Goal: Information Seeking & Learning: Learn about a topic

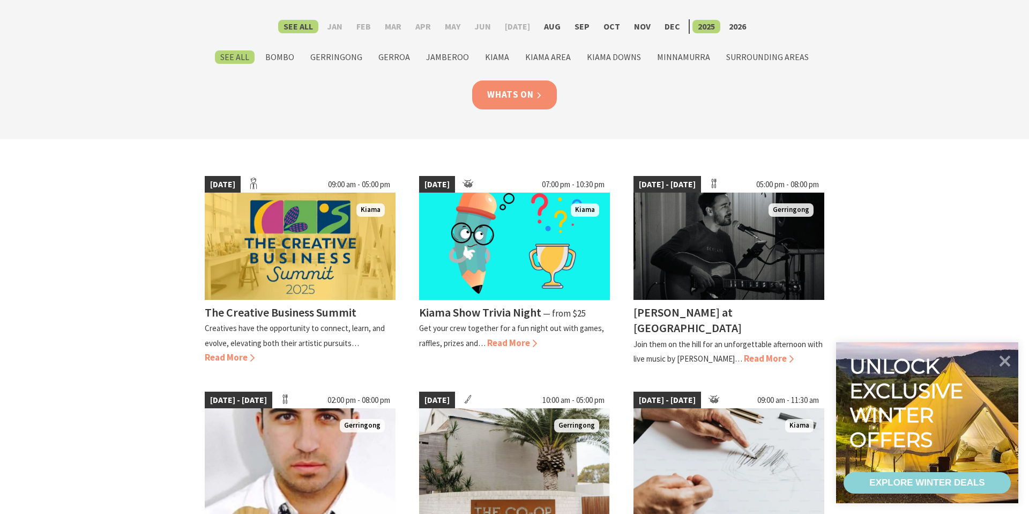
scroll to position [159, 0]
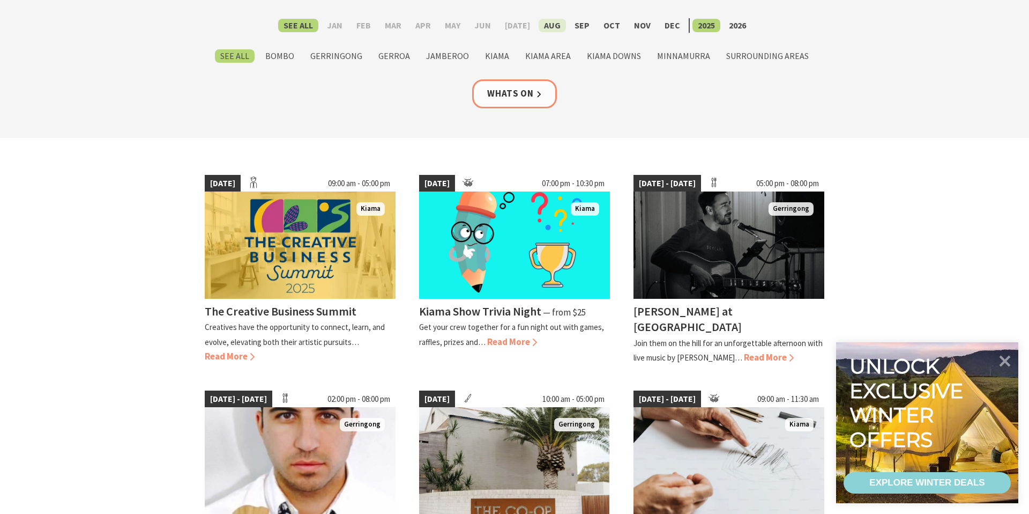
click at [552, 25] on label "Aug" at bounding box center [552, 25] width 27 height 13
click at [0, 0] on input "Aug" at bounding box center [0, 0] width 0 height 0
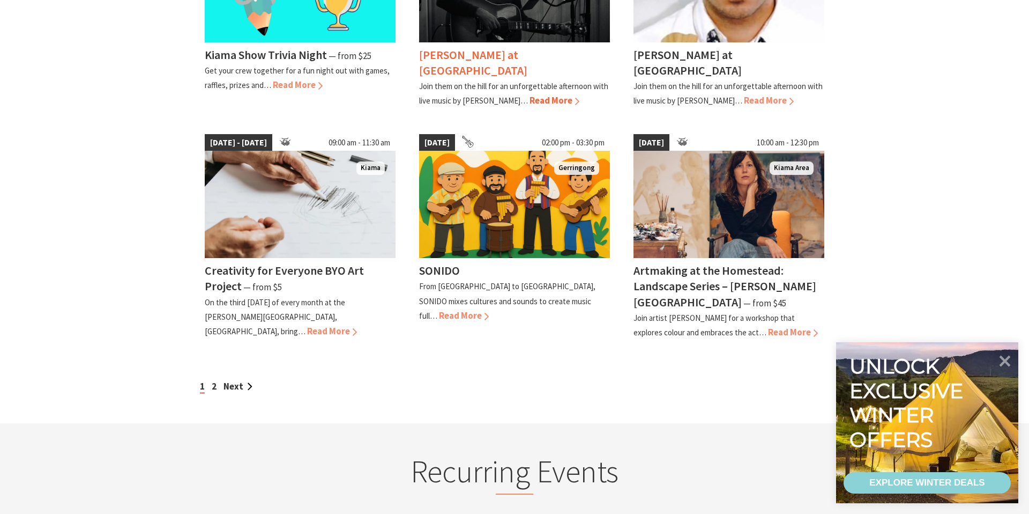
scroll to position [851, 0]
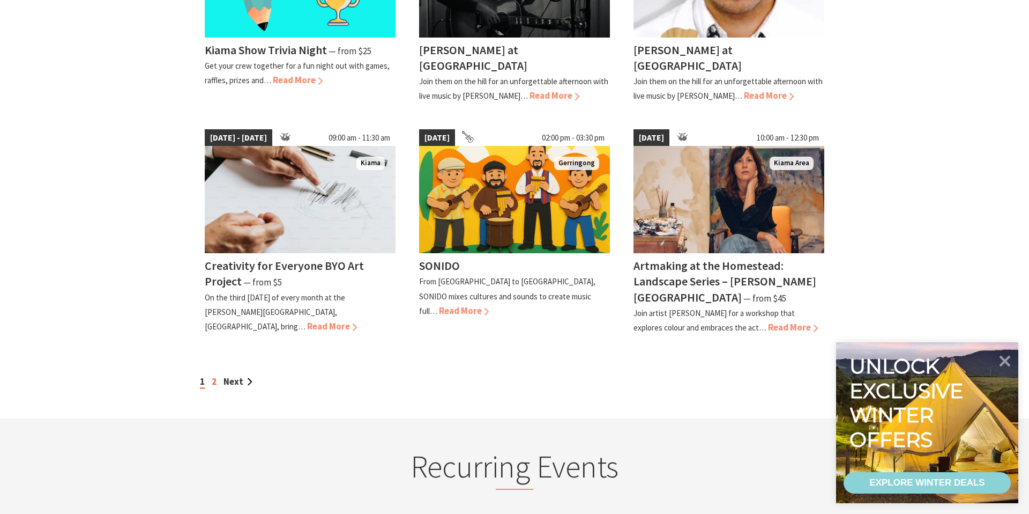
click at [214, 376] on link "2" at bounding box center [214, 381] width 5 height 12
click at [215, 377] on link "2" at bounding box center [214, 381] width 5 height 12
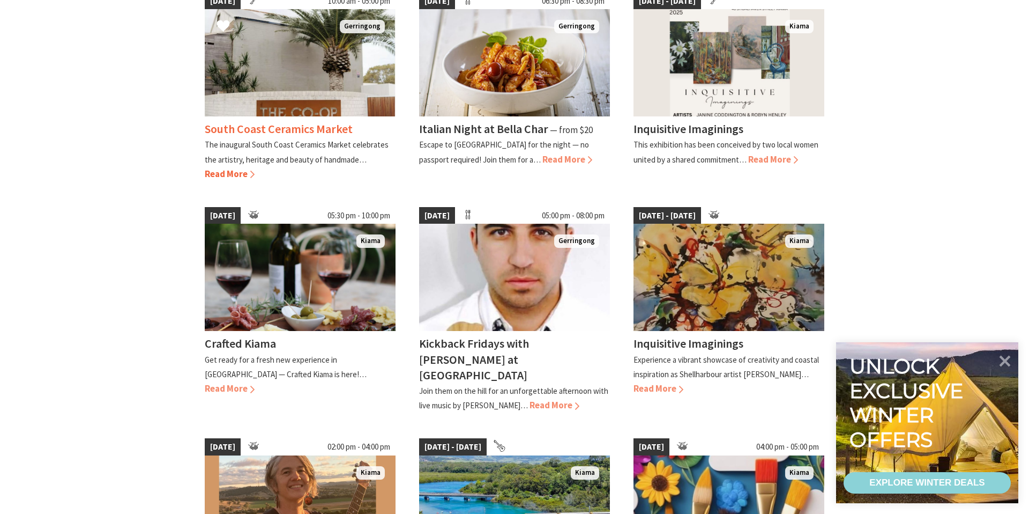
scroll to position [345, 0]
